Goal: Information Seeking & Learning: Check status

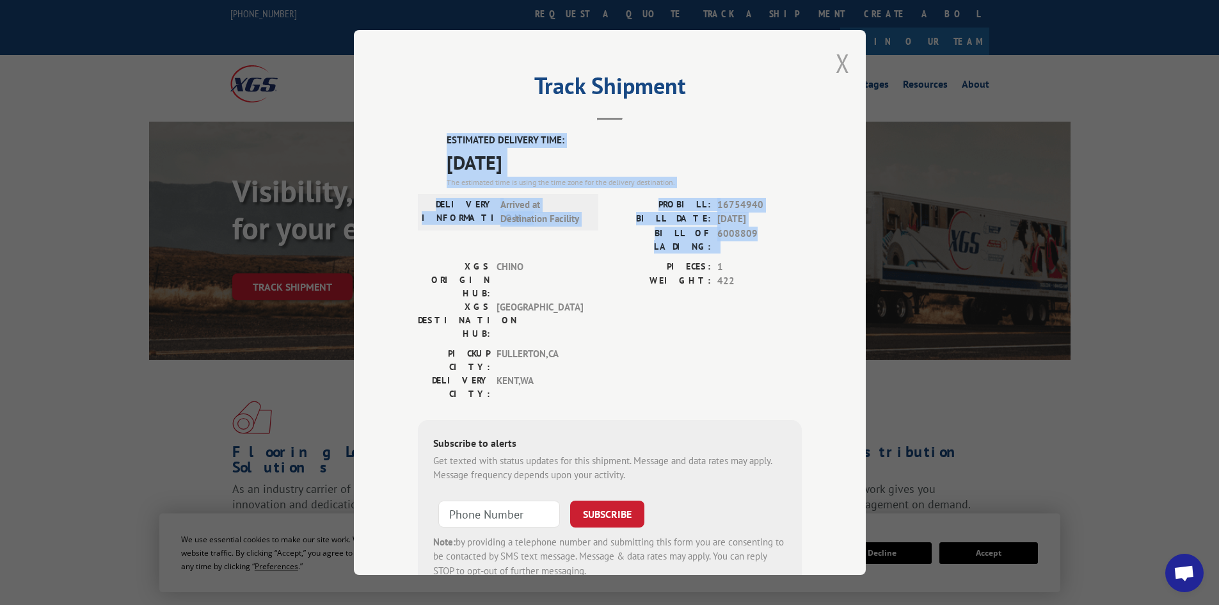
click at [838, 63] on button "Close modal" at bounding box center [843, 63] width 14 height 34
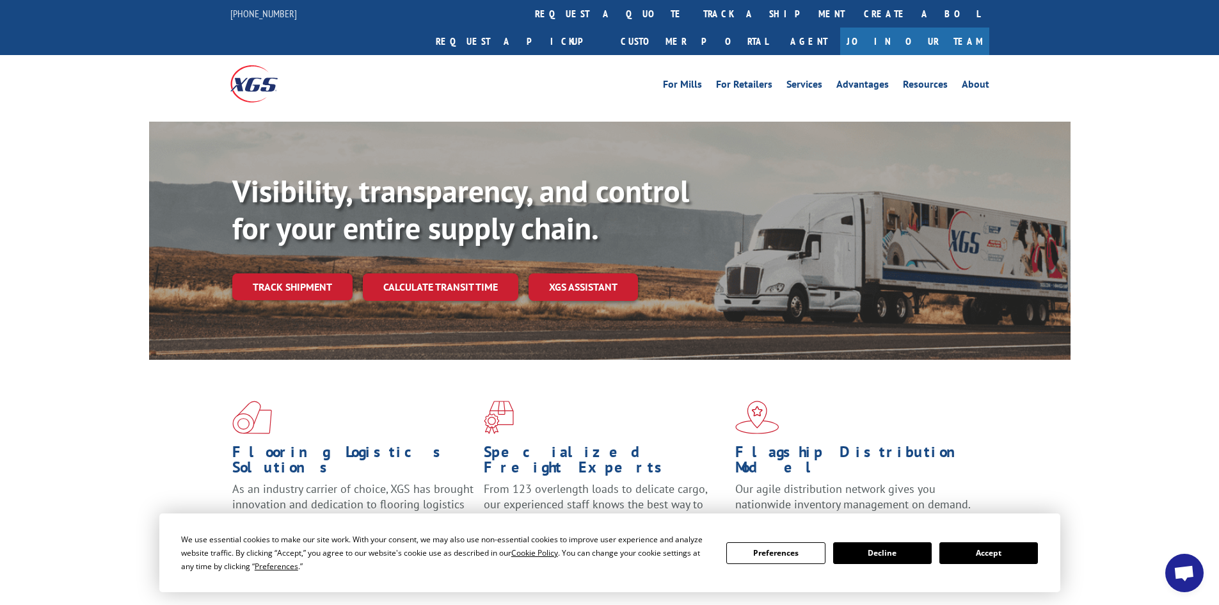
scroll to position [529, 0]
click at [694, 8] on link "track a shipment" at bounding box center [774, 14] width 161 height 28
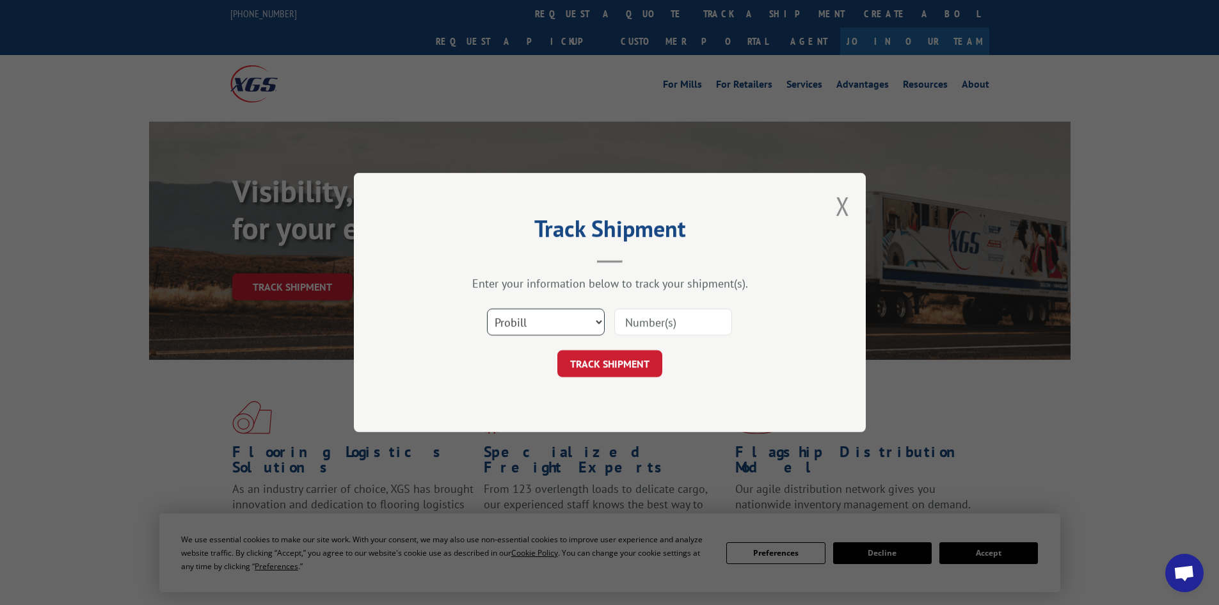
click at [556, 324] on select "Select category... Probill BOL PO" at bounding box center [546, 321] width 118 height 27
select select "po"
click at [487, 308] on select "Select category... Probill BOL PO" at bounding box center [546, 321] width 118 height 27
click at [624, 324] on input at bounding box center [673, 321] width 118 height 27
paste input "05548562"
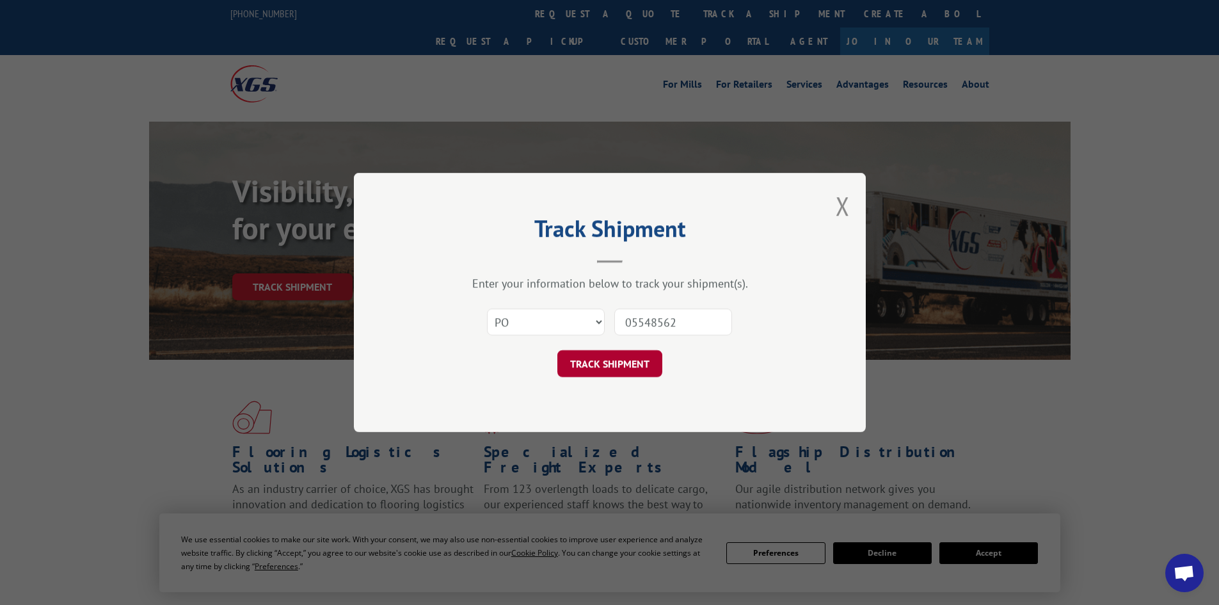
type input "05548562"
click at [594, 365] on button "TRACK SHIPMENT" at bounding box center [609, 363] width 105 height 27
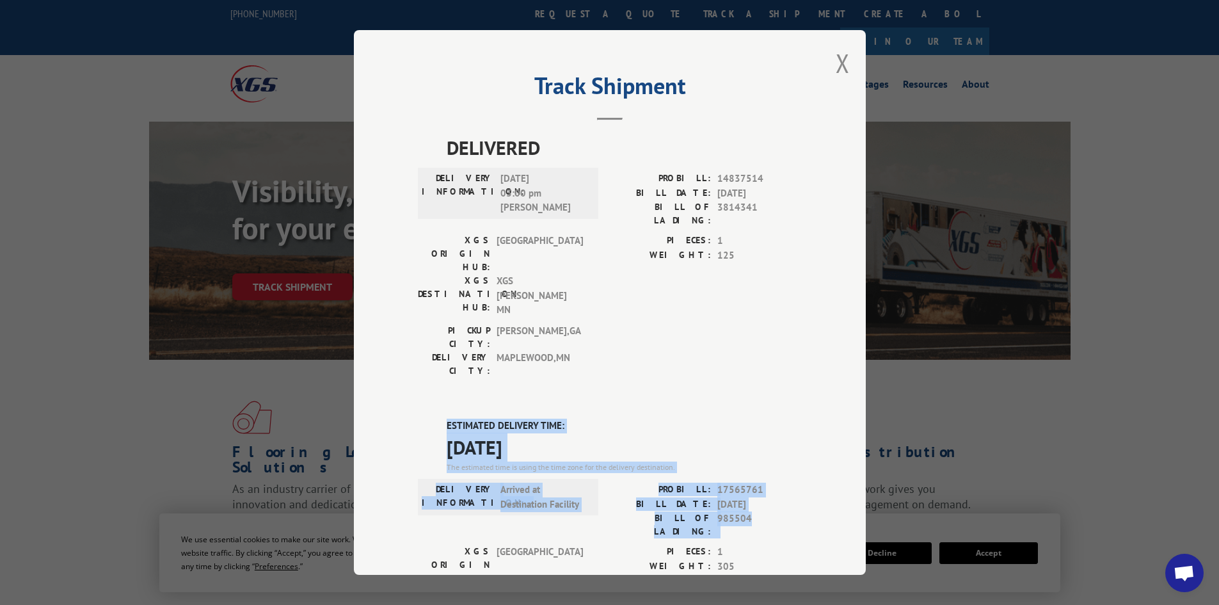
drag, startPoint x: 442, startPoint y: 349, endPoint x: 747, endPoint y: 442, distance: 319.5
copy div "ESTIMATED DELIVERY TIME: 09/03/2025 The estimated time is using the time zone f…"
